Goal: Task Accomplishment & Management: Use online tool/utility

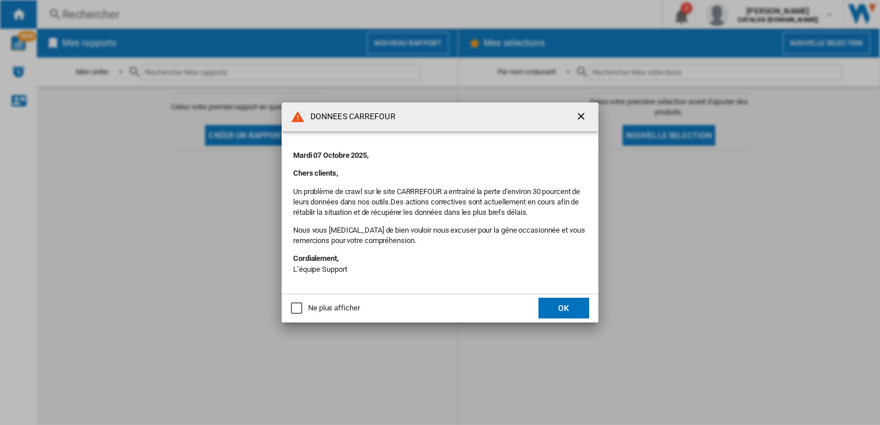
click at [583, 120] on ng-md-icon "getI18NText('BUTTONS.CLOSE_DIALOG')" at bounding box center [582, 118] width 14 height 14
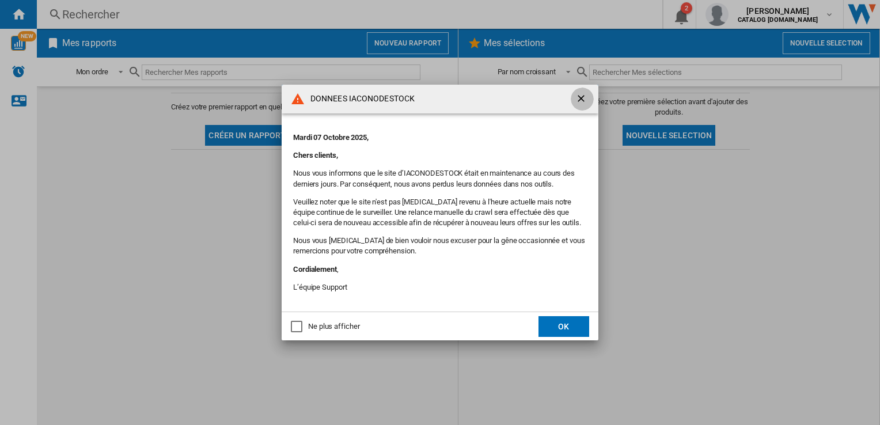
click at [583, 97] on ng-md-icon "getI18NText('BUTTONS.CLOSE_DIALOG')" at bounding box center [582, 100] width 14 height 14
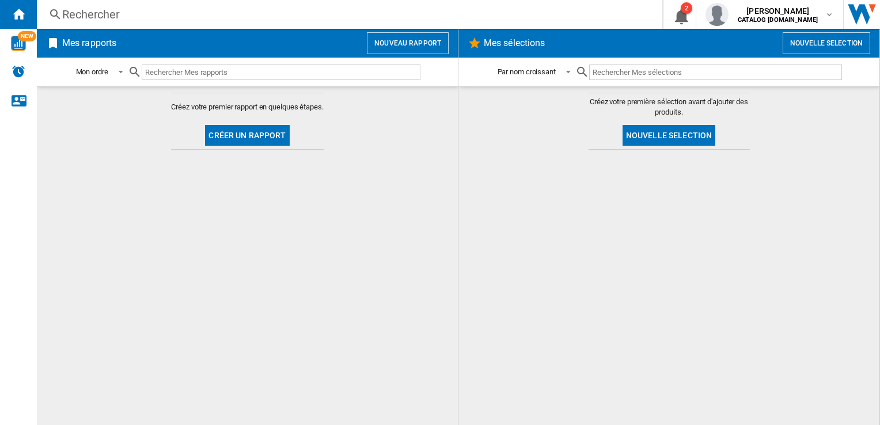
click at [223, 131] on button "Créer un rapport" at bounding box center [247, 135] width 84 height 21
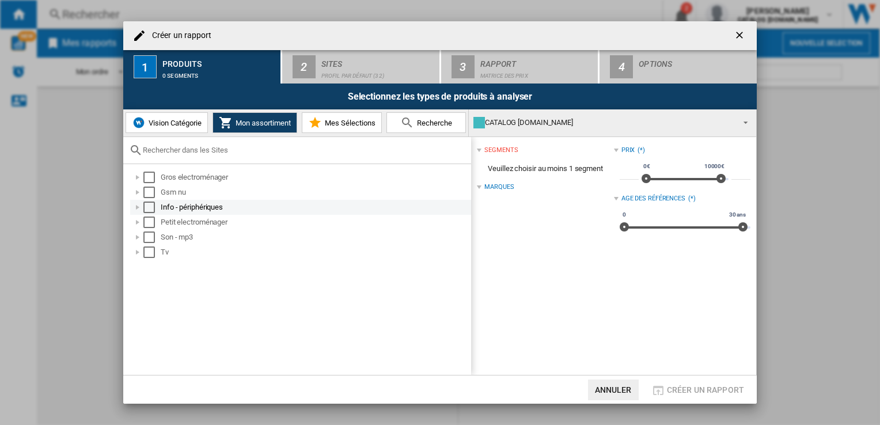
click at [139, 210] on div at bounding box center [138, 208] width 12 height 12
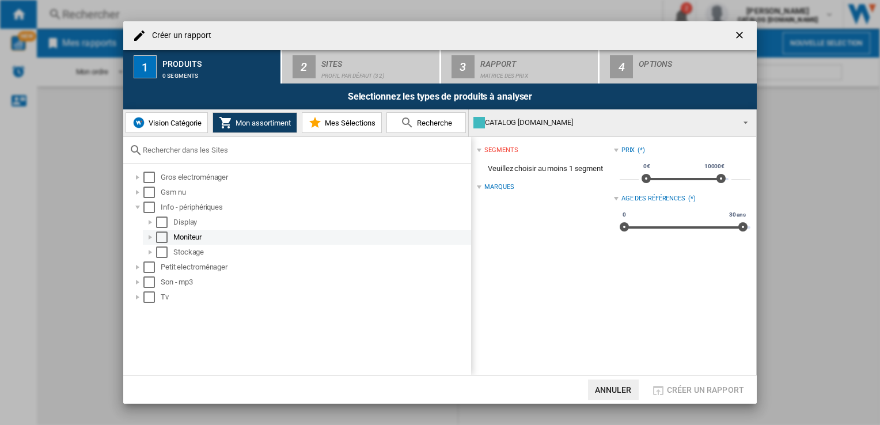
click at [153, 236] on div at bounding box center [151, 238] width 12 height 12
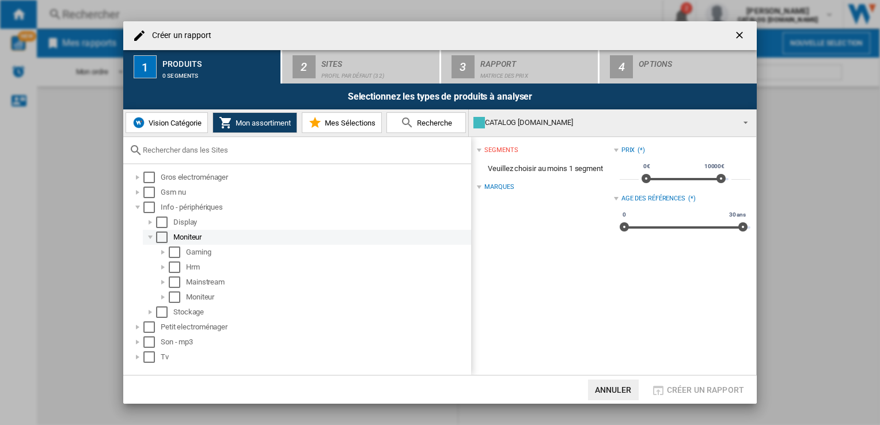
click at [162, 239] on div "Select" at bounding box center [162, 238] width 12 height 12
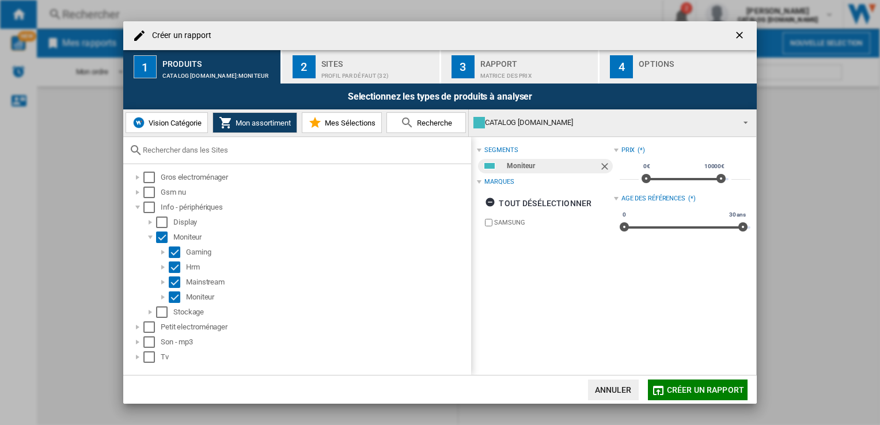
click at [686, 393] on span "Créer un rapport" at bounding box center [705, 389] width 77 height 9
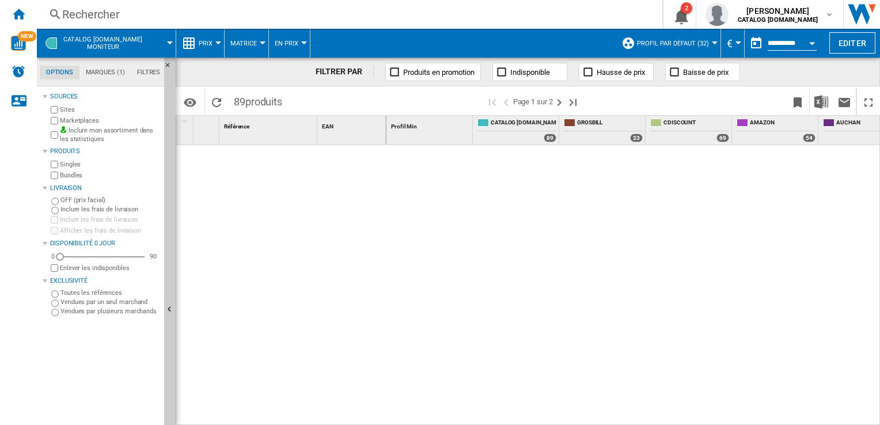
click at [105, 67] on md-tab-item "Marques (1)" at bounding box center [104, 73] width 51 height 14
